Goal: Task Accomplishment & Management: Use online tool/utility

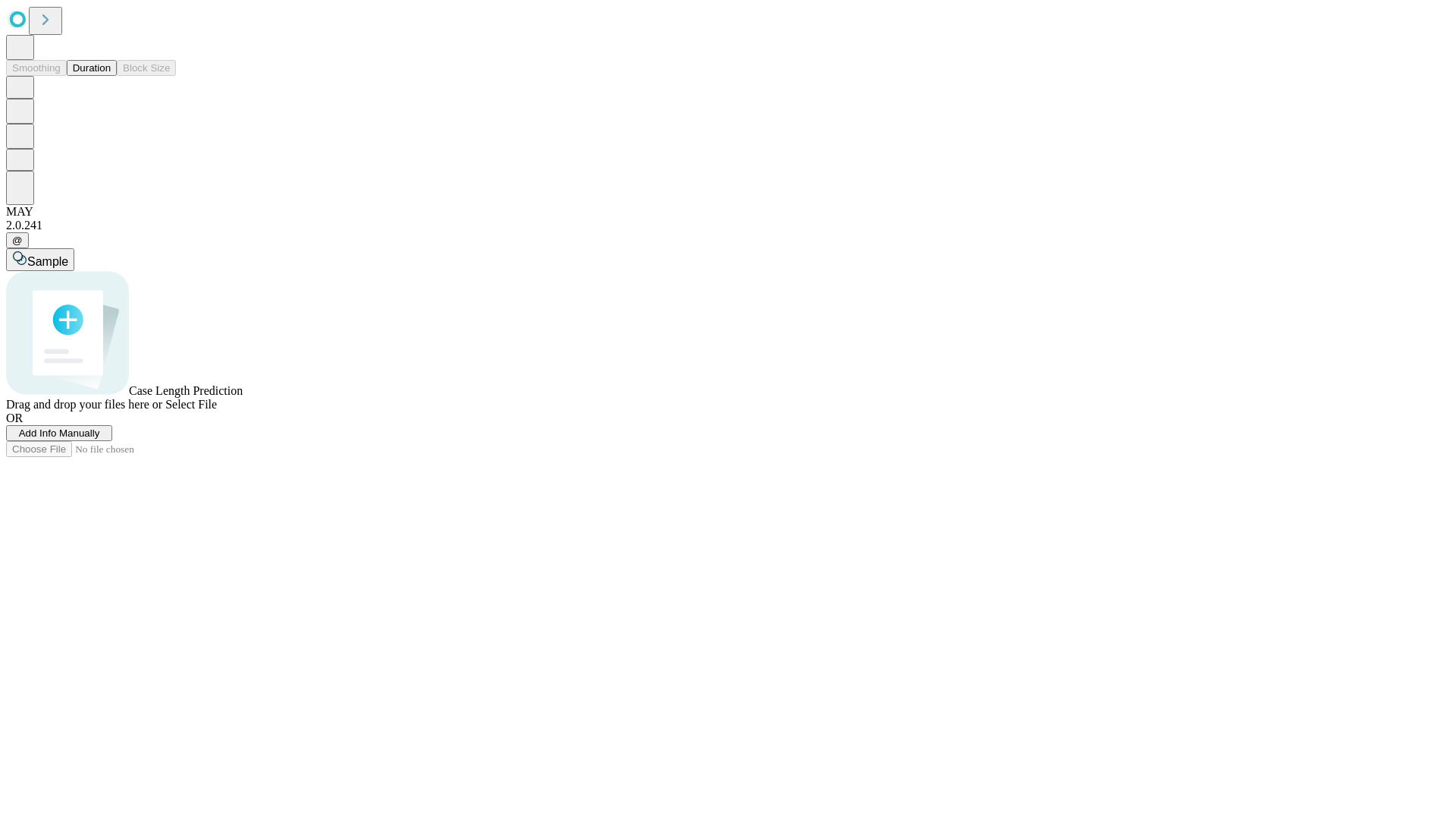
click at [111, 76] on button "Duration" at bounding box center [91, 68] width 50 height 16
click at [100, 439] on span "Add Info Manually" at bounding box center [59, 432] width 81 height 11
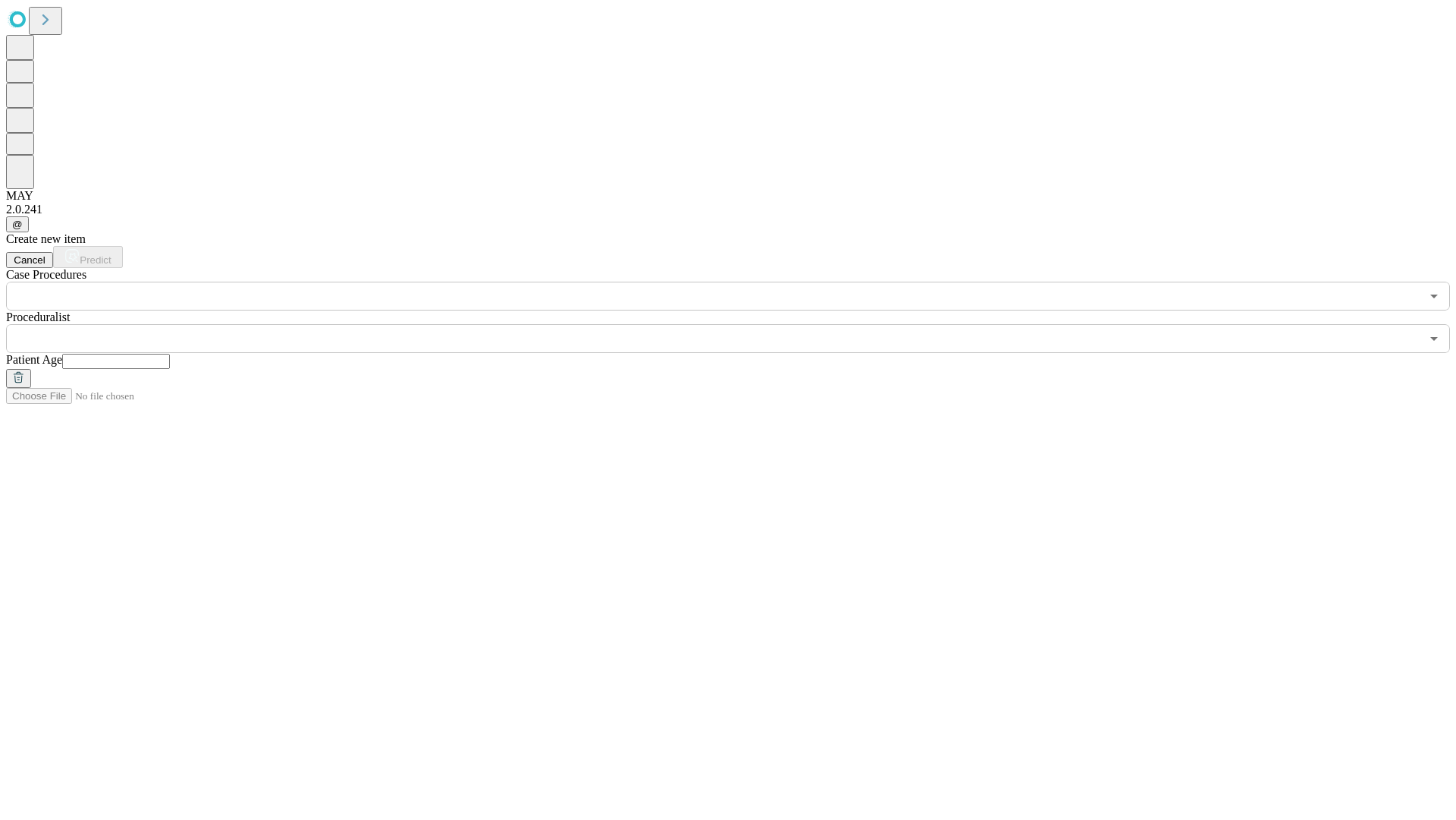
click at [170, 354] on input "text" at bounding box center [116, 360] width 108 height 15
type input "**"
click at [738, 324] on input "text" at bounding box center [713, 338] width 1414 height 29
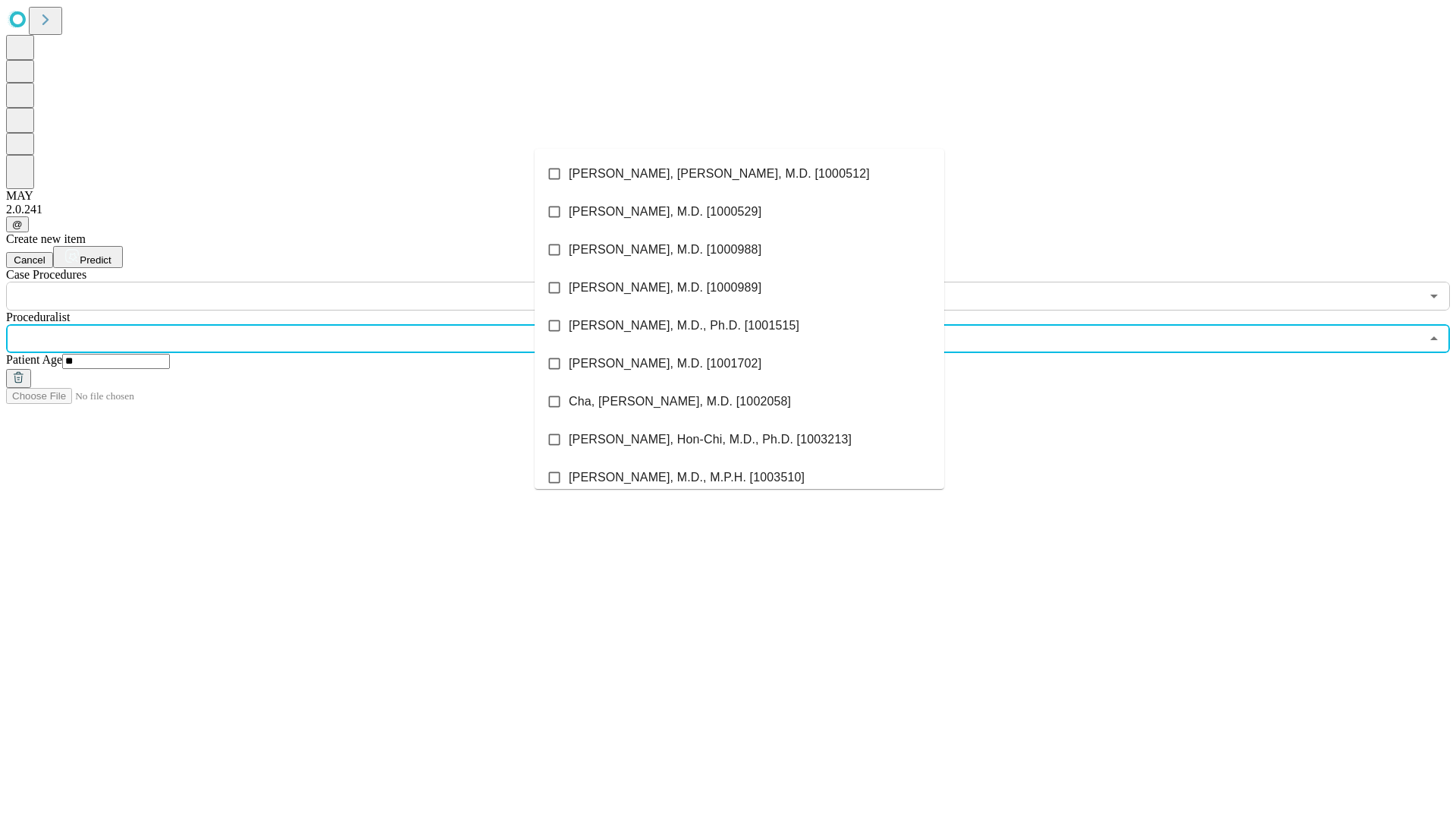
click at [739, 173] on li "[PERSON_NAME], [PERSON_NAME], M.D. [1000512]" at bounding box center [739, 173] width 410 height 38
click at [319, 281] on input "text" at bounding box center [713, 295] width 1414 height 29
